Goal: Transaction & Acquisition: Purchase product/service

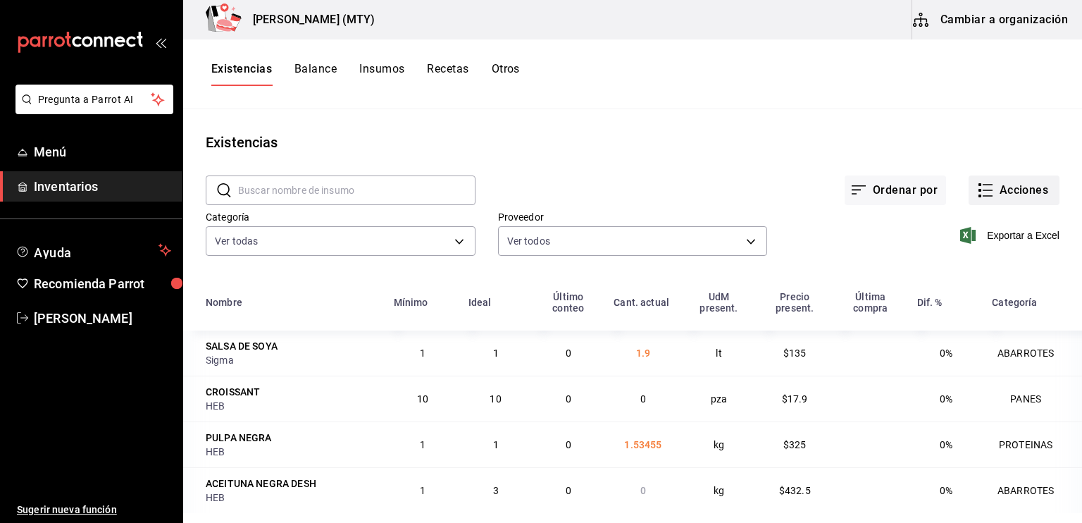
click at [979, 189] on icon "button" at bounding box center [985, 190] width 17 height 17
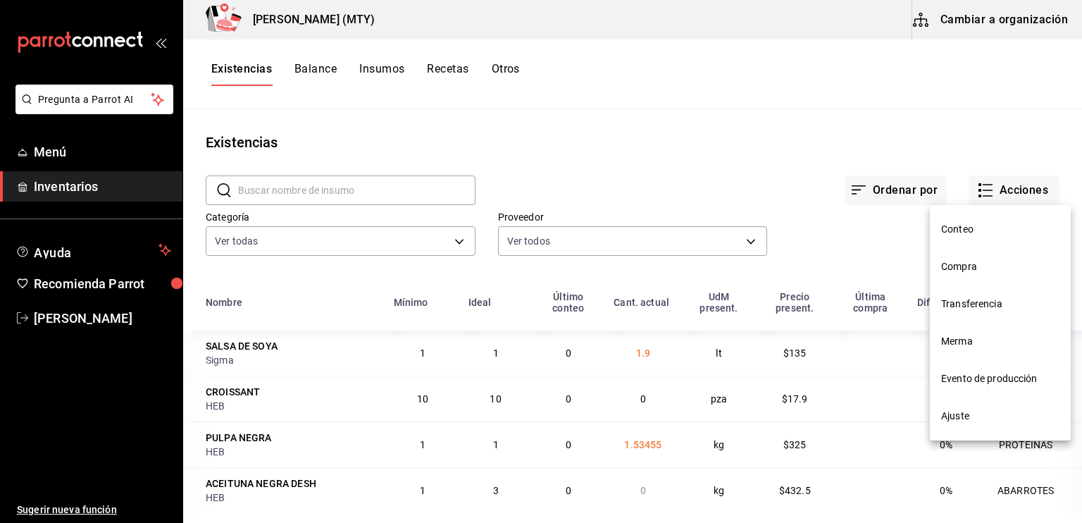
click at [976, 271] on span "Compra" at bounding box center [1000, 266] width 118 height 15
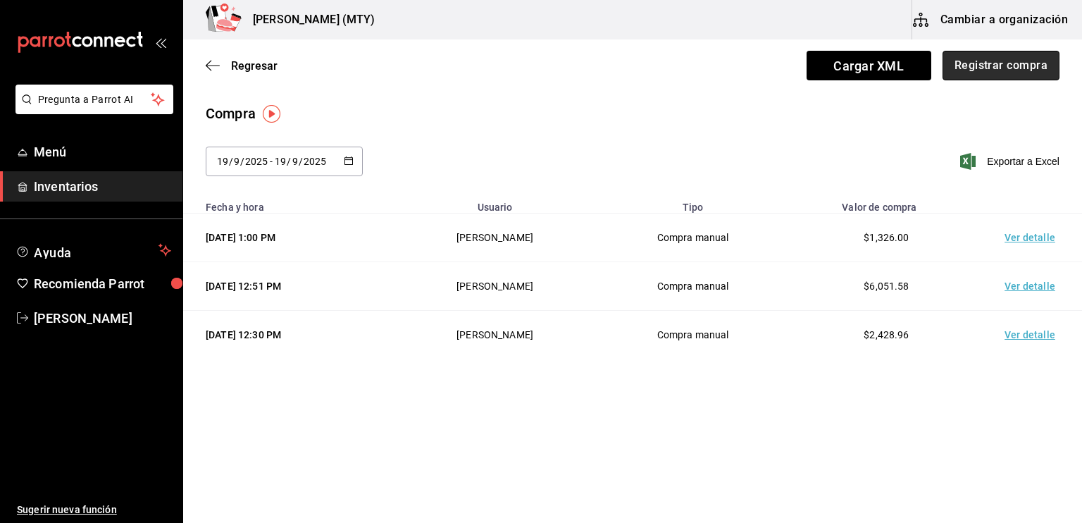
click at [981, 63] on button "Registrar compra" at bounding box center [1001, 66] width 117 height 30
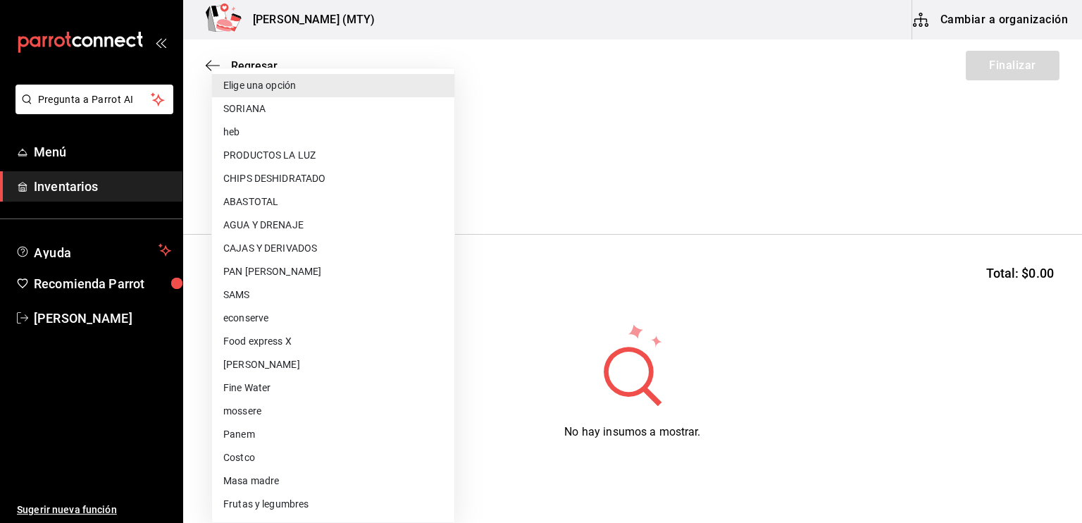
click at [240, 184] on body "Pregunta a Parrot AI Menú Inventarios Ayuda Recomienda Parrot [PERSON_NAME] Sug…" at bounding box center [541, 221] width 1082 height 443
click at [248, 152] on li "PRODUCTOS LA LUZ" at bounding box center [333, 155] width 242 height 23
type input "7b9e232f-321e-4e28-b855-0abf46dfc52c"
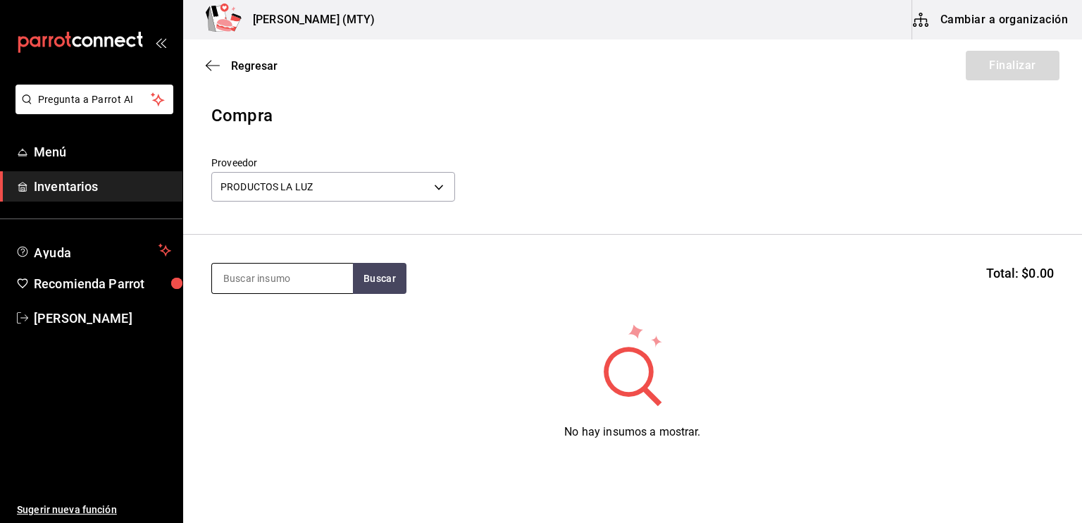
click at [238, 273] on input at bounding box center [282, 278] width 141 height 30
type input "TOTO"
click at [372, 282] on button "Buscar" at bounding box center [380, 278] width 54 height 31
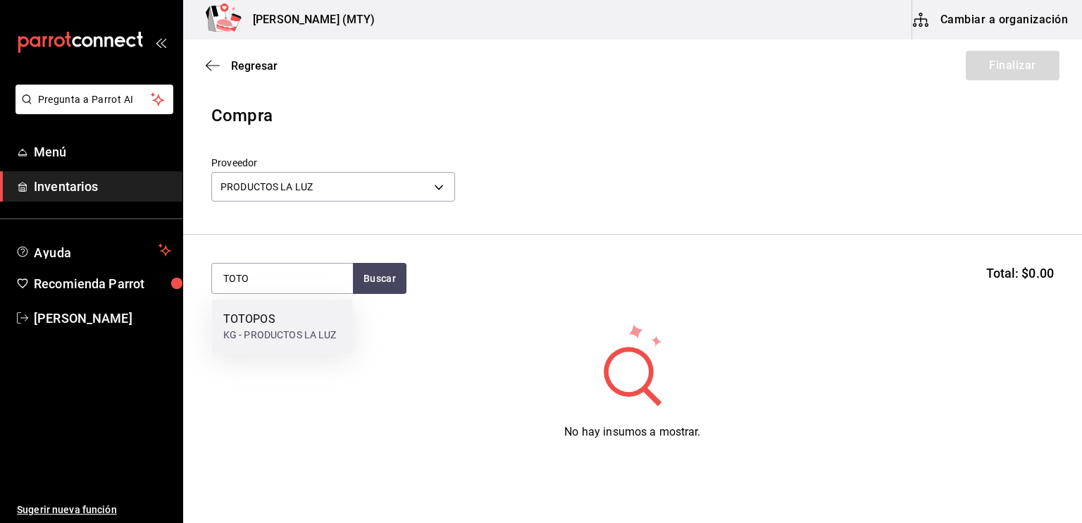
click at [294, 316] on div "TOTOPOS" at bounding box center [279, 319] width 113 height 17
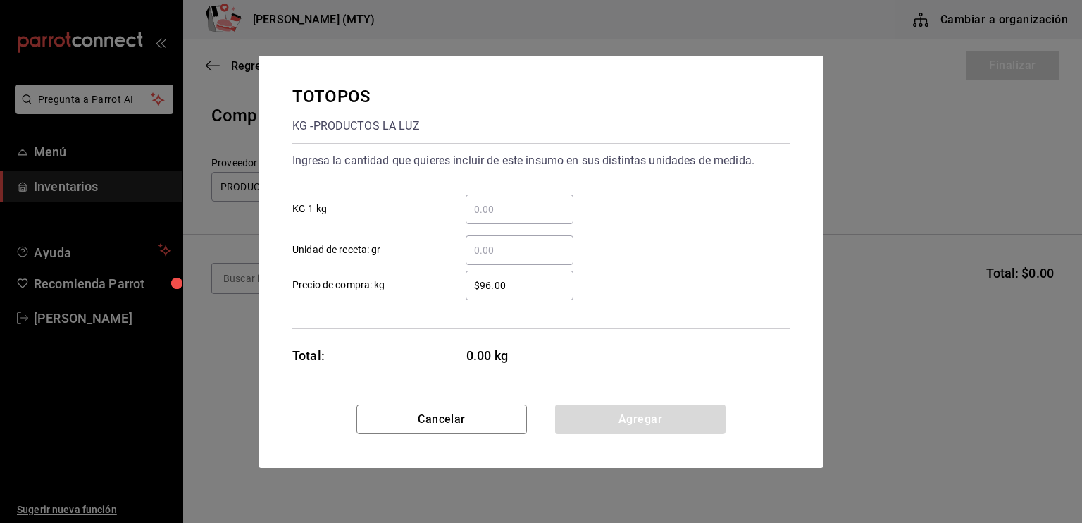
click at [478, 208] on input "​ KG 1 kg" at bounding box center [520, 209] width 108 height 17
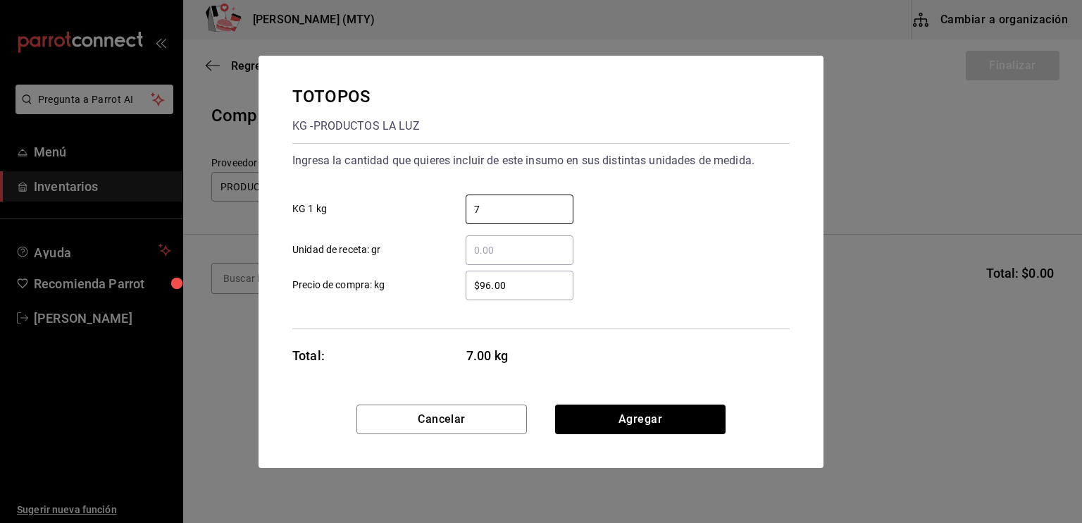
type input "7"
click at [485, 250] on input "​ Unidad de receta: gr" at bounding box center [520, 250] width 108 height 17
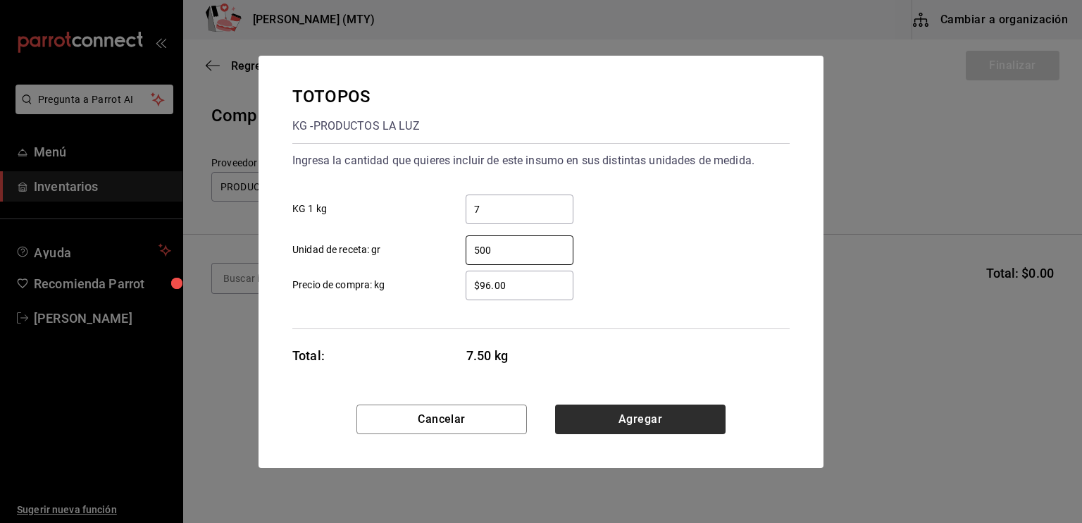
type input "500"
click at [590, 422] on button "Agregar" at bounding box center [640, 419] width 170 height 30
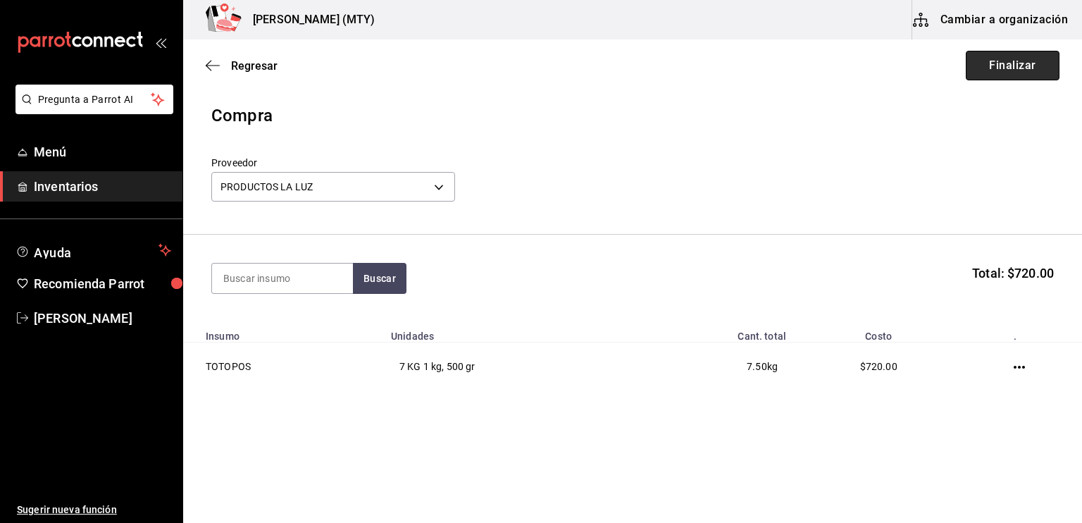
click at [1044, 66] on button "Finalizar" at bounding box center [1013, 66] width 94 height 30
